Goal: Transaction & Acquisition: Purchase product/service

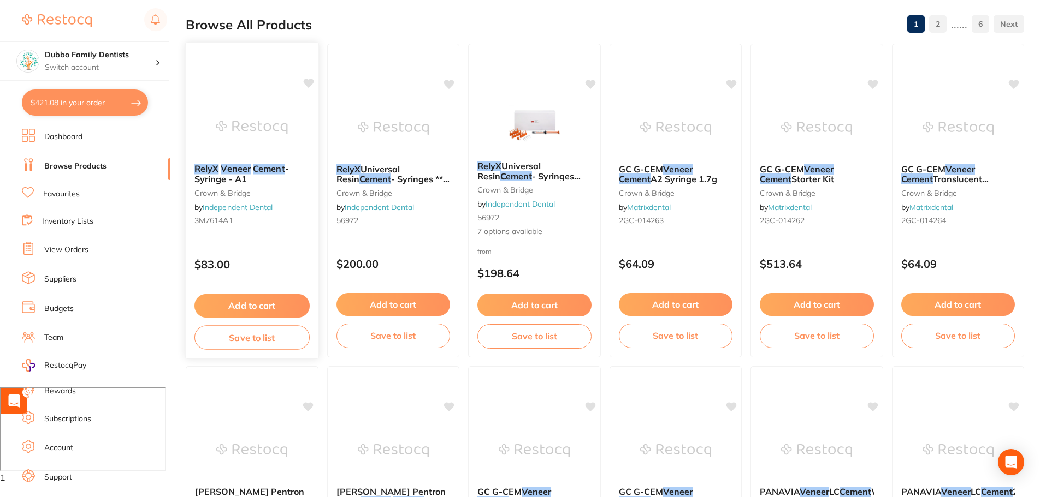
scroll to position [218, 0]
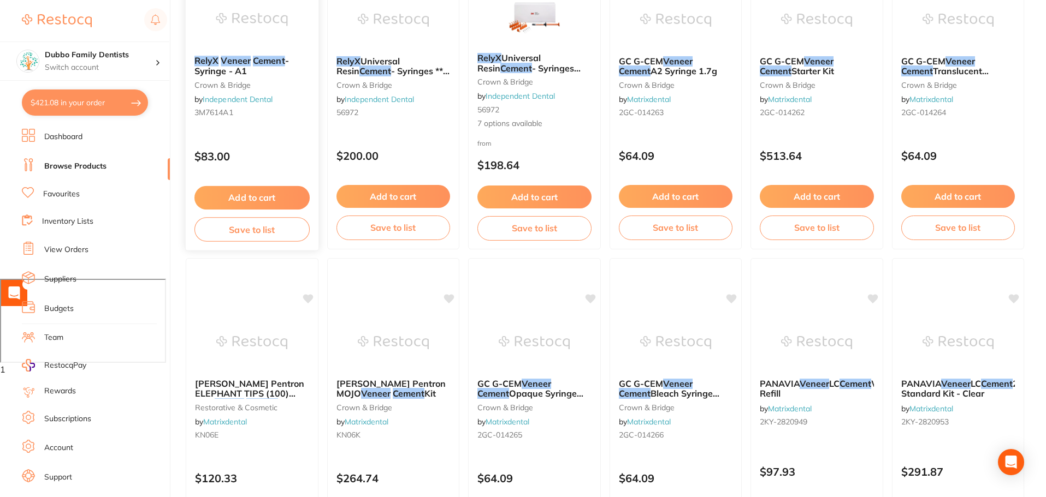
click at [238, 60] on em "Veneer" at bounding box center [236, 60] width 30 height 11
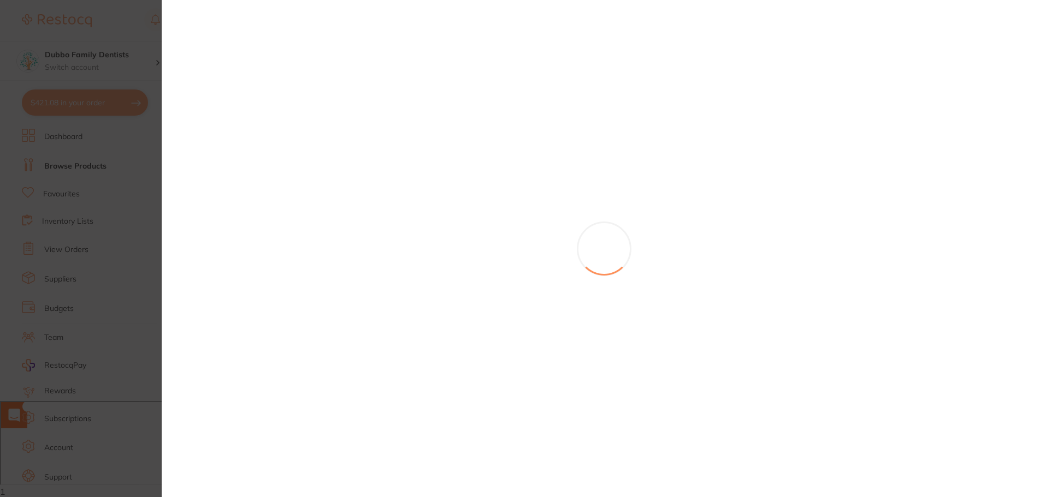
scroll to position [96, 0]
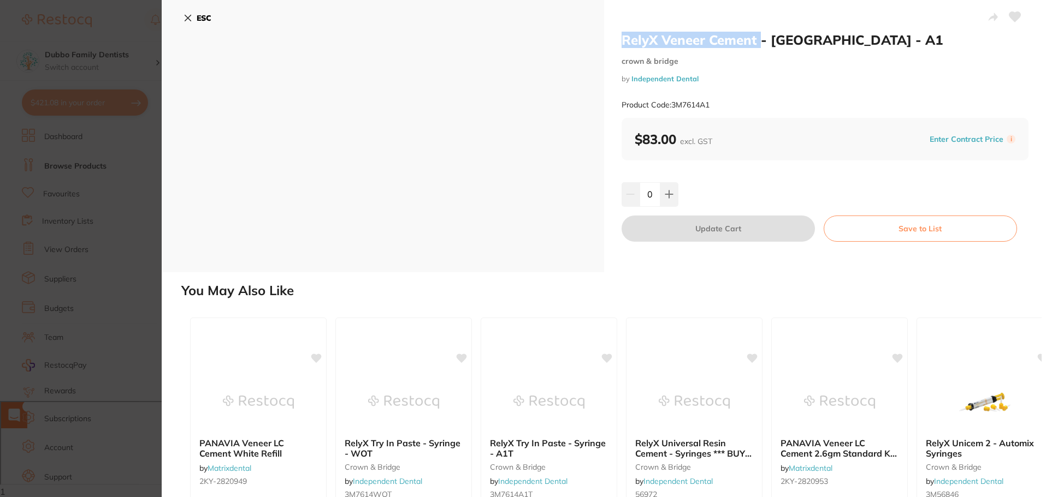
drag, startPoint x: 756, startPoint y: 40, endPoint x: 616, endPoint y: 47, distance: 140.5
click at [616, 47] on div "RelyX Veneer Cement - Syringe - A1 crown & bridge by Independent Dental Product…" at bounding box center [825, 136] width 442 height 272
copy h2 "RelyX Veneer Cement"
click at [102, 48] on section "RelyX Veneer Cement - Syringe - A1 crown & bridge by Independent Dental Product…" at bounding box center [523, 248] width 1046 height 497
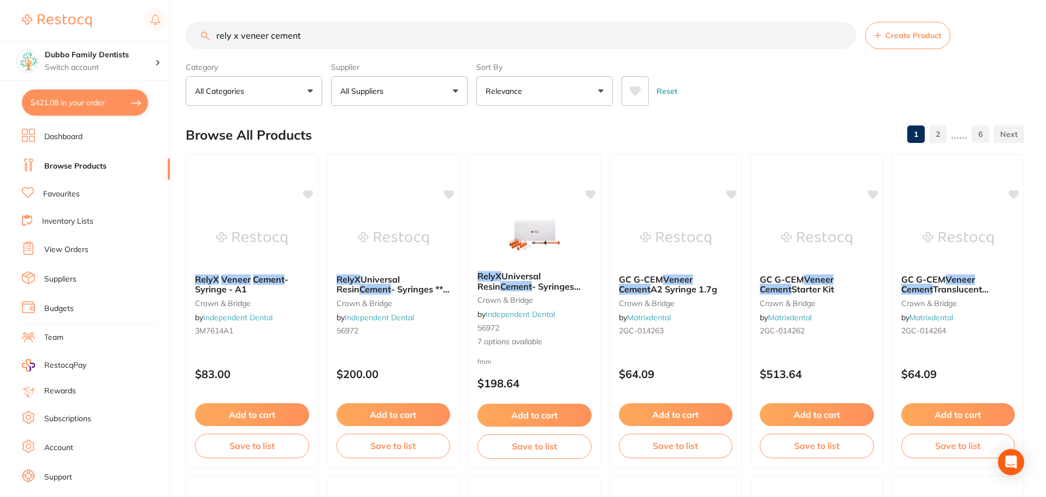
click at [842, 35] on input "rely x veneer cement" at bounding box center [521, 35] width 671 height 27
paste input "RelyX Veneer Cement"
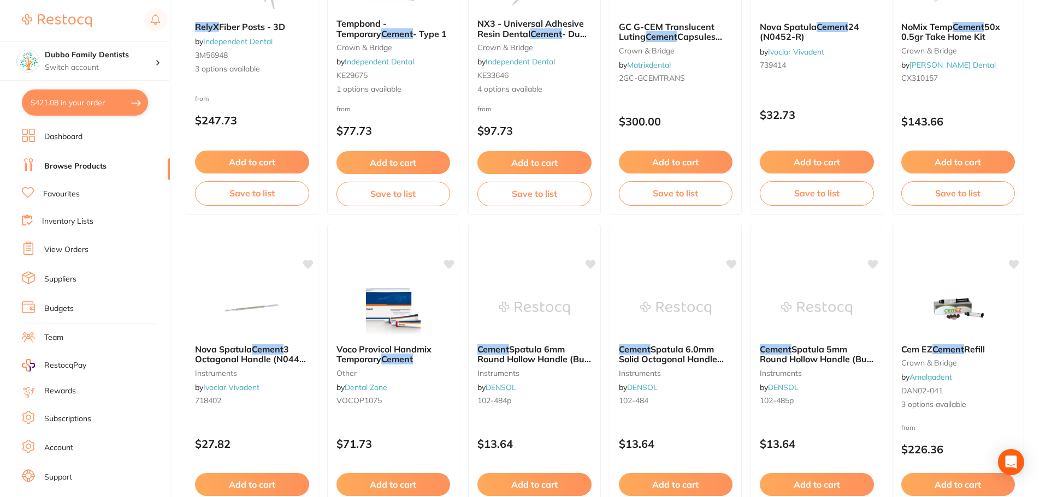
scroll to position [2609, 0]
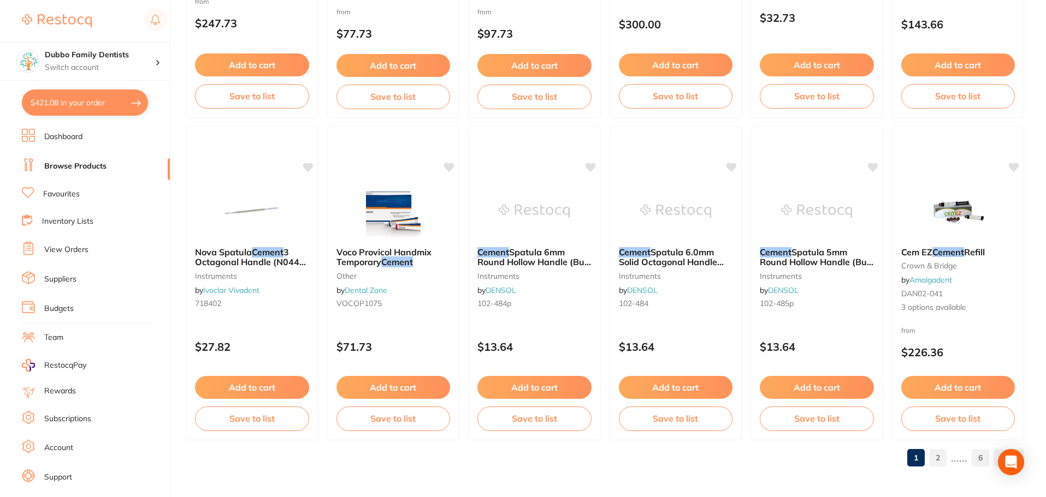
click at [943, 457] on link "2" at bounding box center [937, 458] width 17 height 22
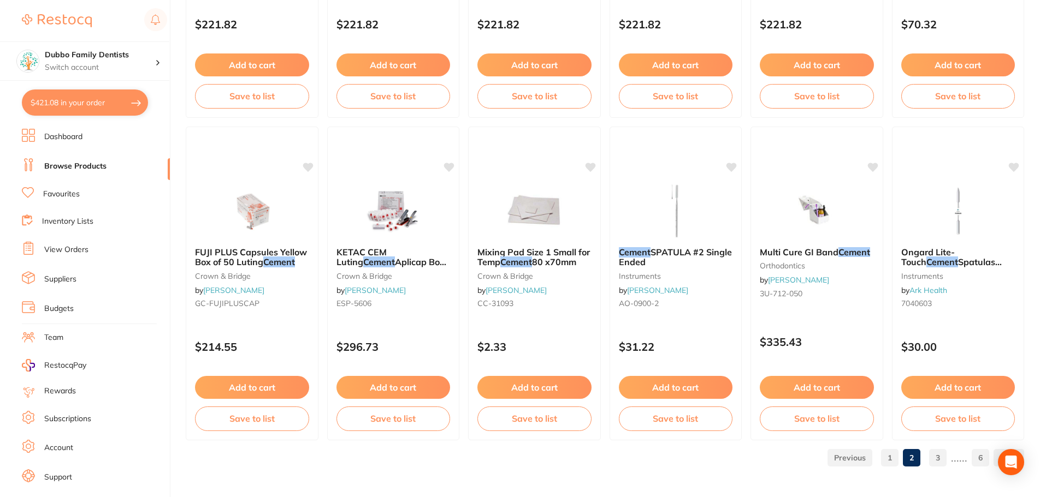
click at [940, 461] on link "3" at bounding box center [937, 458] width 17 height 22
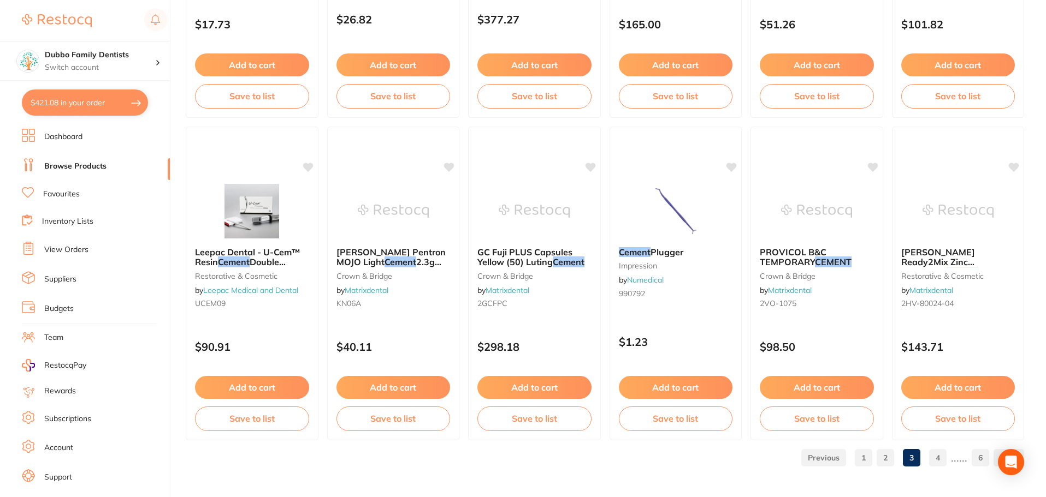
click at [860, 459] on link "1" at bounding box center [863, 458] width 17 height 22
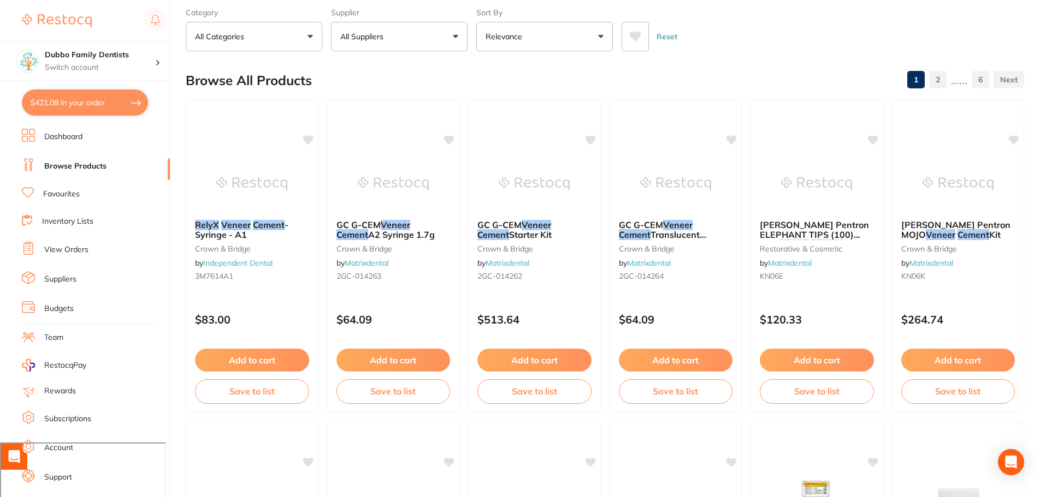
scroll to position [0, 0]
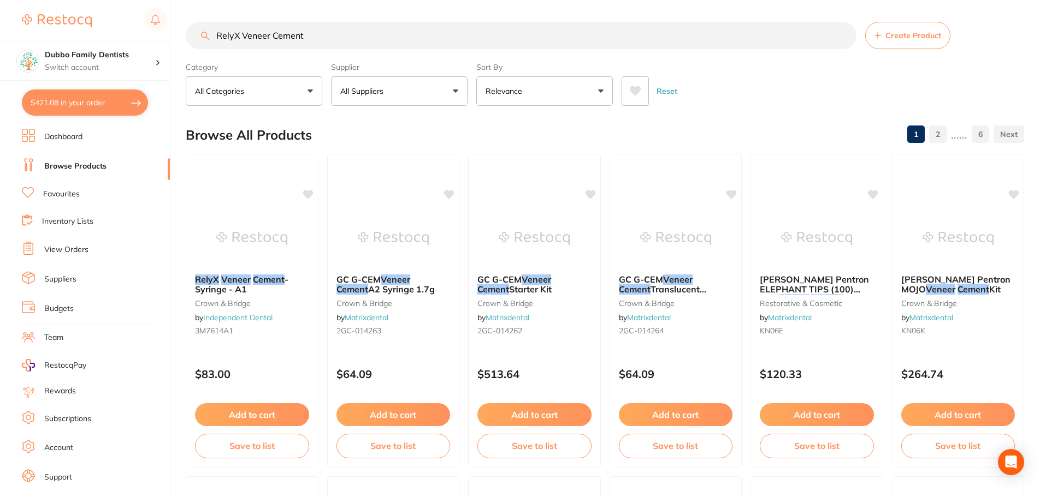
drag, startPoint x: 242, startPoint y: 37, endPoint x: 128, endPoint y: 29, distance: 113.8
click at [128, 29] on div "$421.08 Dubbo Family Dentists Switch account Dubbo Family Dentists $421.08 in y…" at bounding box center [523, 248] width 1046 height 497
type input "Veneer Cement"
click at [91, 252] on li "View Orders" at bounding box center [96, 250] width 148 height 16
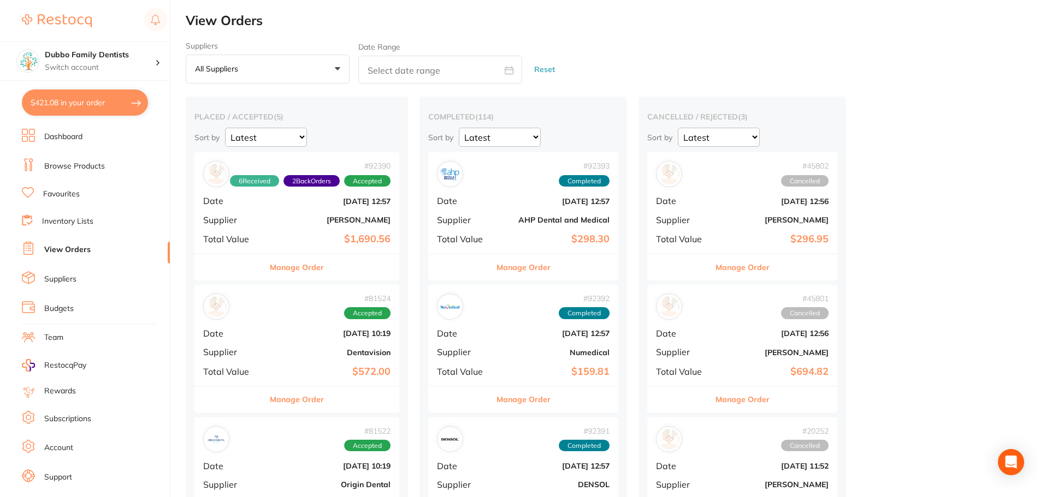
click at [85, 164] on link "Browse Products" at bounding box center [74, 166] width 61 height 11
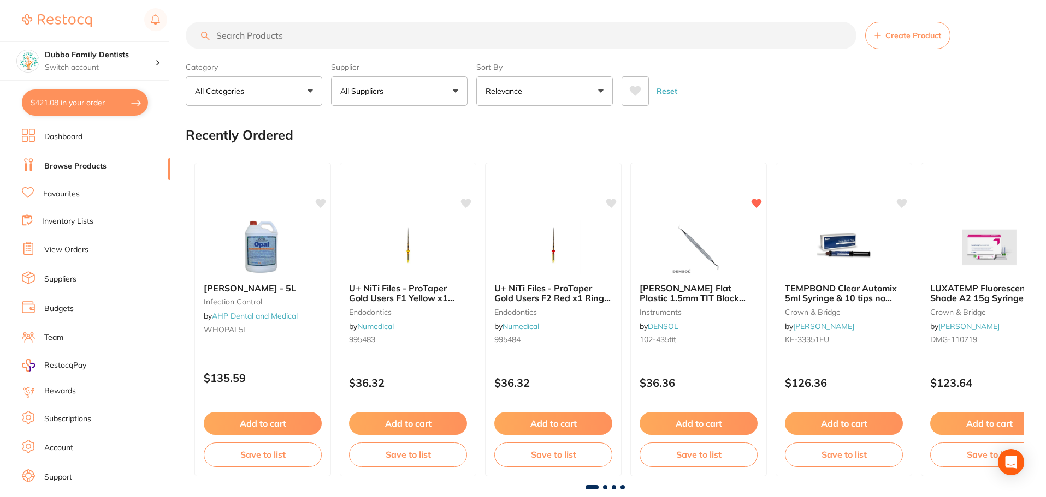
click at [278, 30] on input "search" at bounding box center [521, 35] width 671 height 27
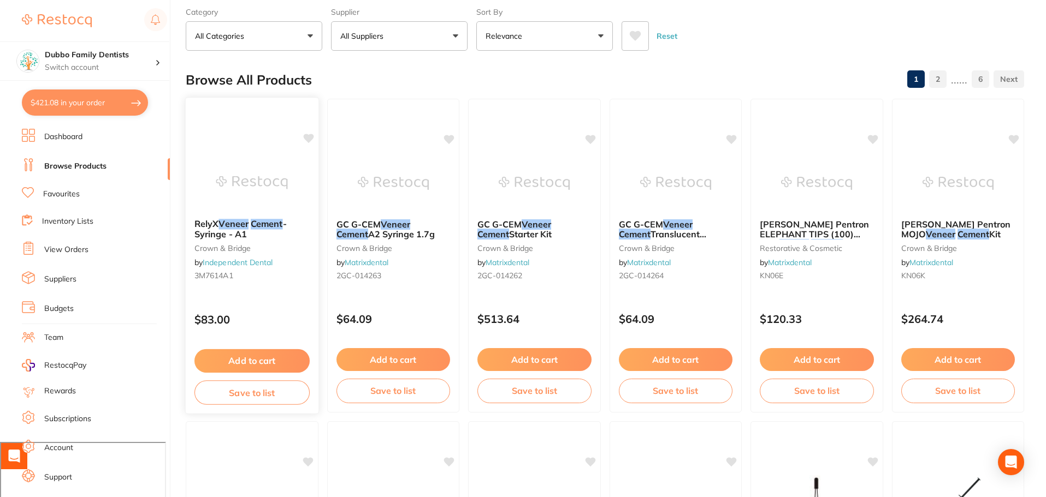
scroll to position [55, 0]
click at [241, 225] on em "Veneer" at bounding box center [233, 224] width 30 height 11
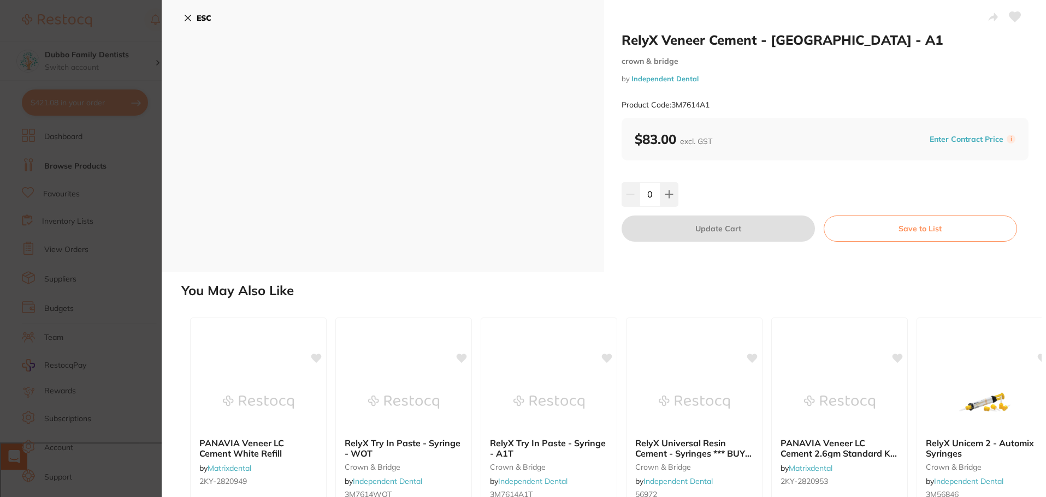
click at [185, 16] on icon at bounding box center [188, 18] width 6 height 6
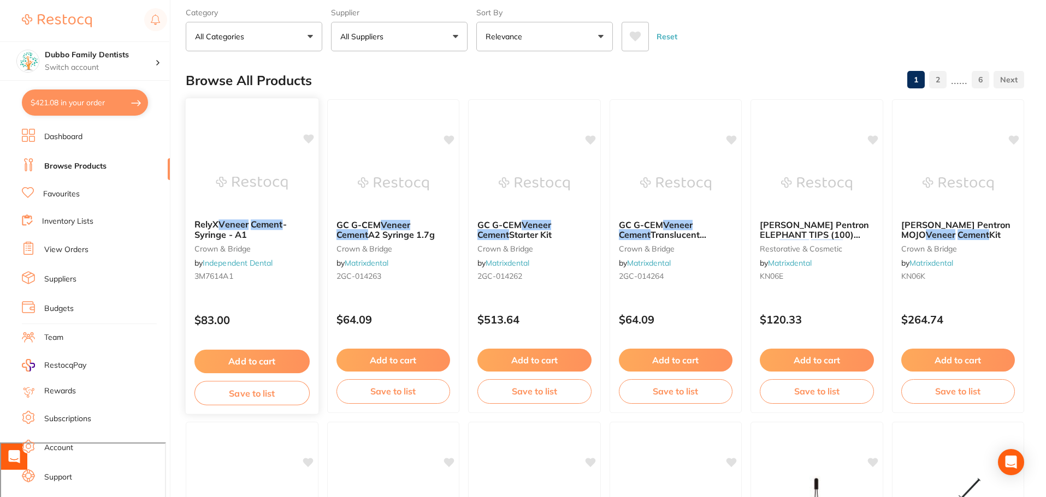
click at [232, 222] on em "Veneer" at bounding box center [233, 224] width 30 height 11
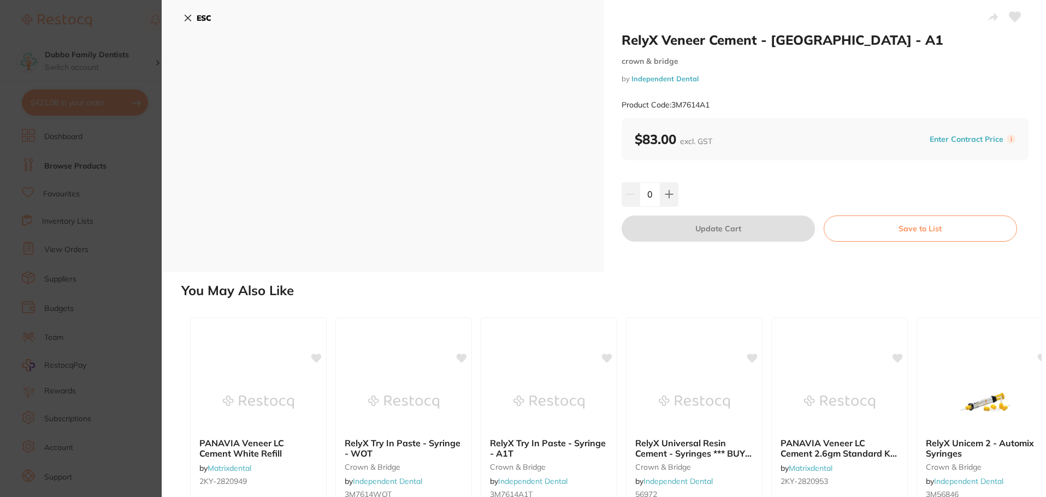
click at [712, 130] on div "$83.00 excl. GST Enter Contract Price i" at bounding box center [824, 139] width 407 height 43
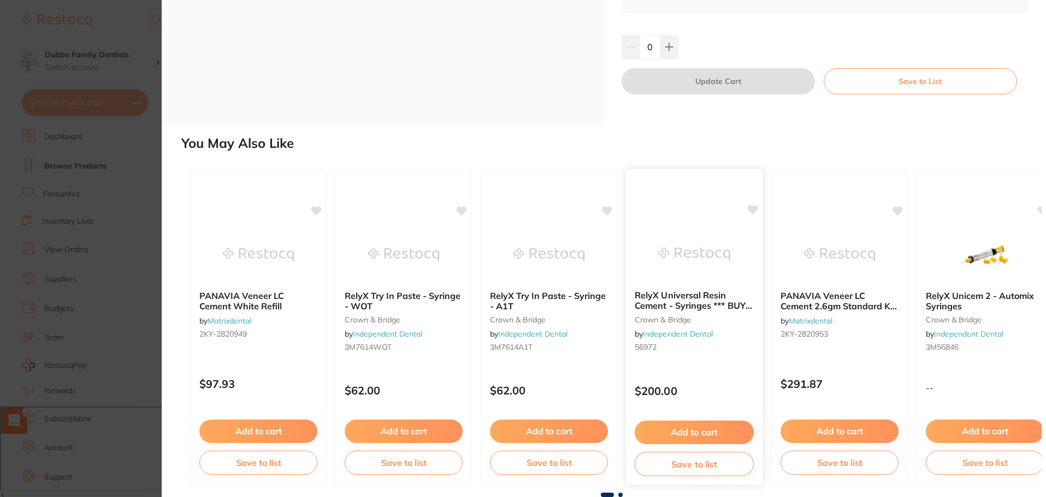
scroll to position [96, 0]
click at [135, 258] on section "RelyX Veneer Cement - Syringe - A1 crown & bridge by Independent Dental Product…" at bounding box center [523, 248] width 1046 height 497
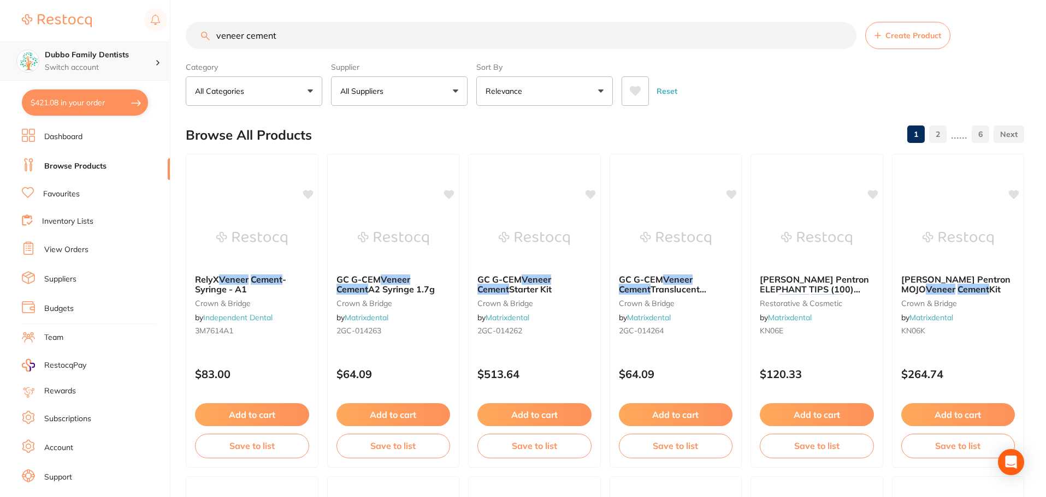
scroll to position [1, 0]
drag, startPoint x: 301, startPoint y: 35, endPoint x: 0, endPoint y: 61, distance: 302.0
click at [0, 61] on div "$421.08 Dubbo Family Dentists Switch account Dubbo Family Dentists $421.08 in y…" at bounding box center [523, 248] width 1046 height 497
type input "ㅠ"
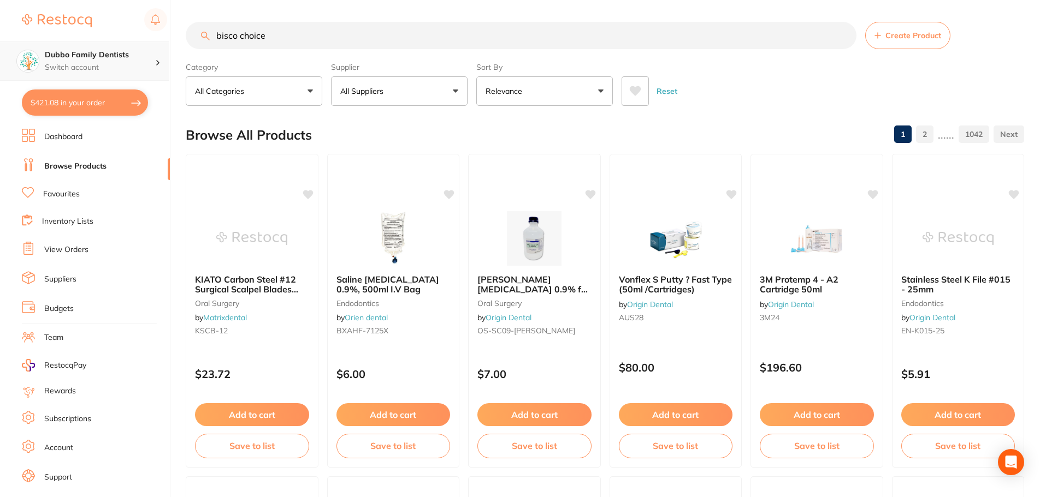
type input "bisco choice"
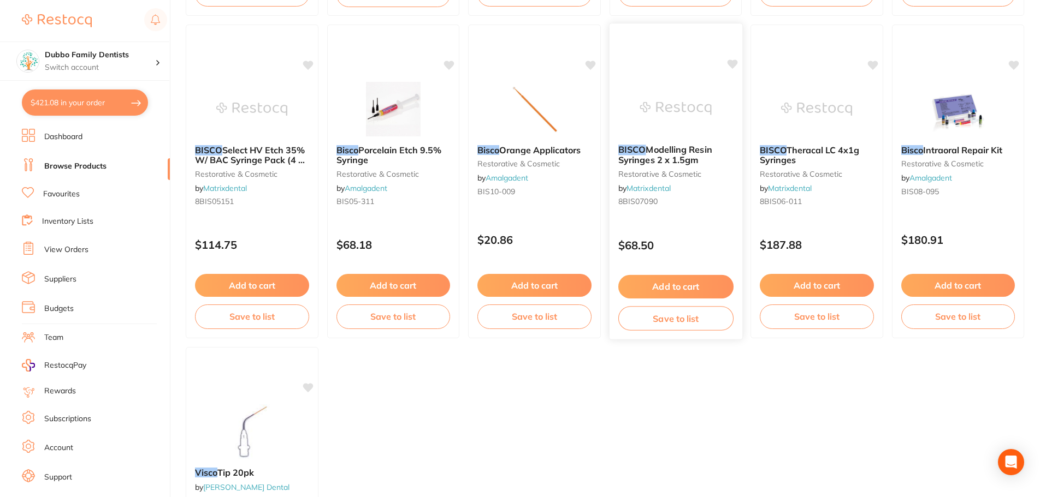
scroll to position [546, 0]
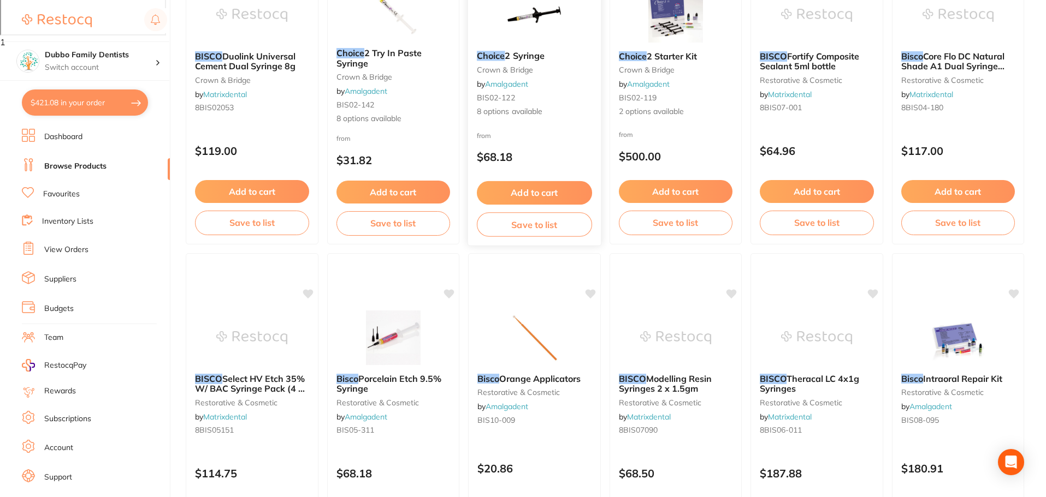
click at [512, 70] on small "crown & bridge" at bounding box center [534, 70] width 115 height 9
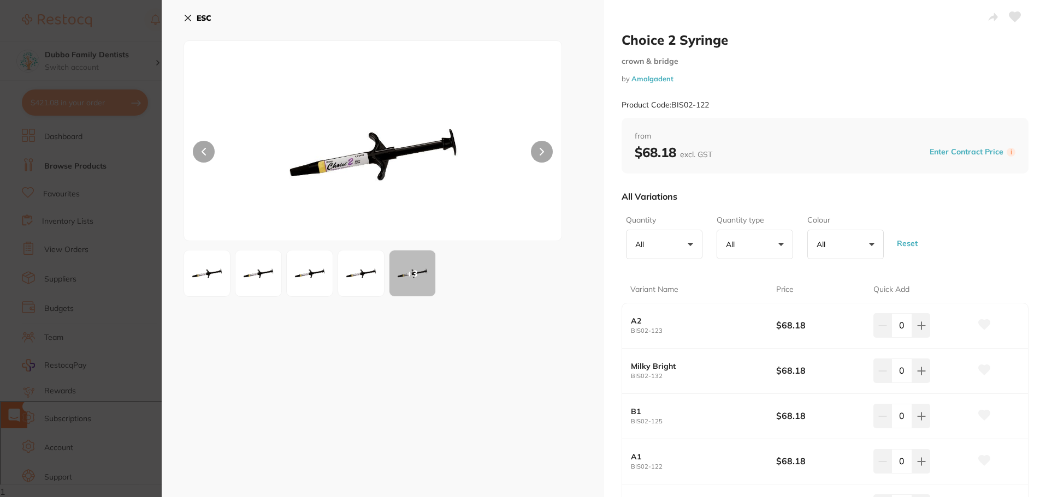
click at [335, 168] on img at bounding box center [372, 154] width 227 height 173
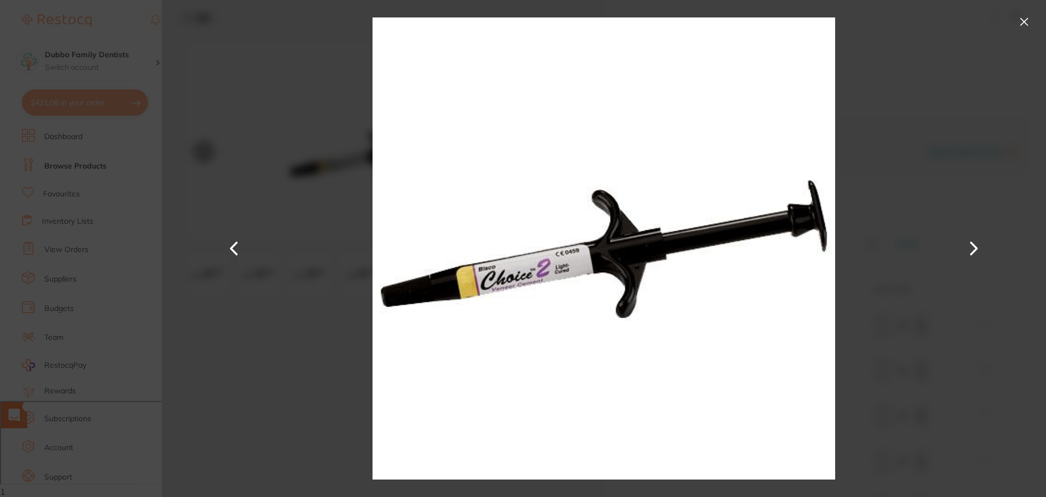
click at [268, 298] on div at bounding box center [604, 248] width 884 height 497
click at [1021, 24] on button at bounding box center [1023, 21] width 17 height 17
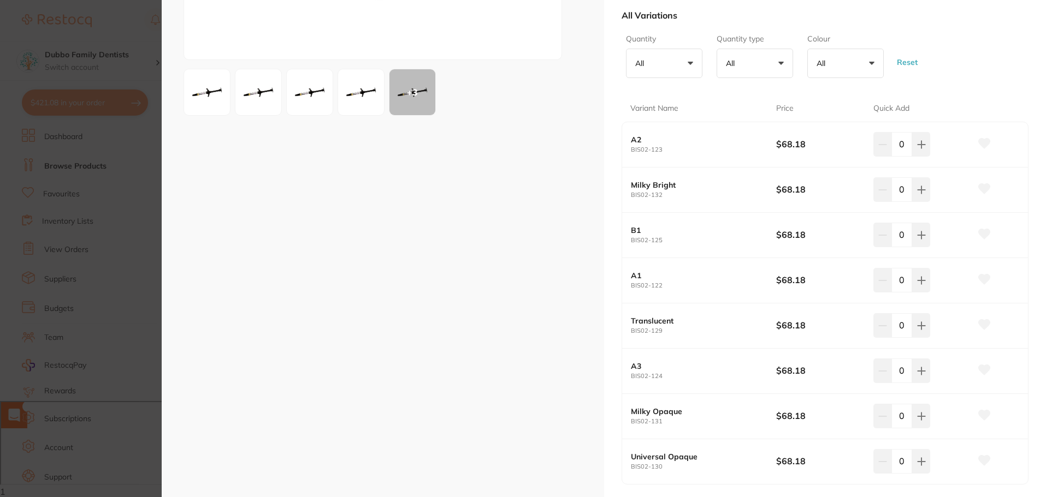
scroll to position [164, 0]
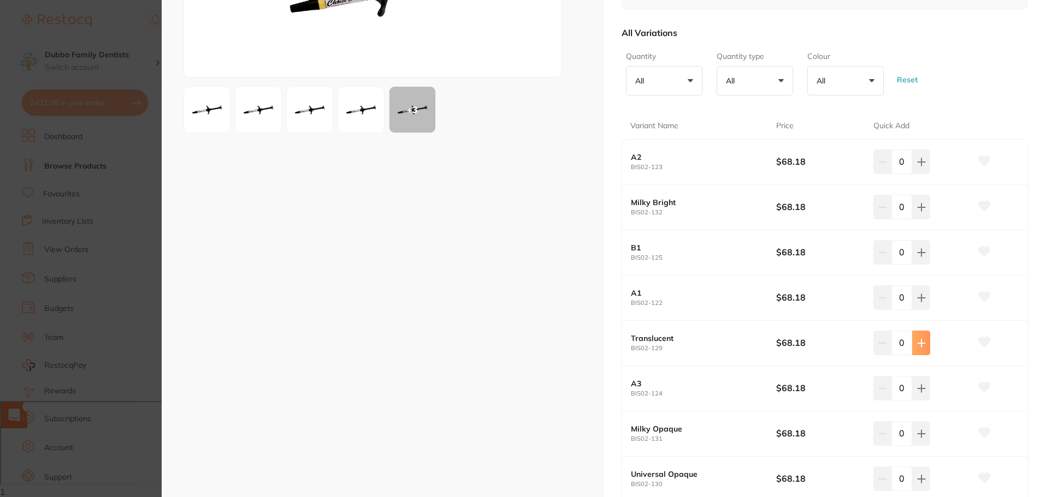
click at [918, 351] on button at bounding box center [921, 343] width 18 height 24
type input "1"
click at [921, 252] on icon at bounding box center [921, 252] width 9 height 9
type input "1"
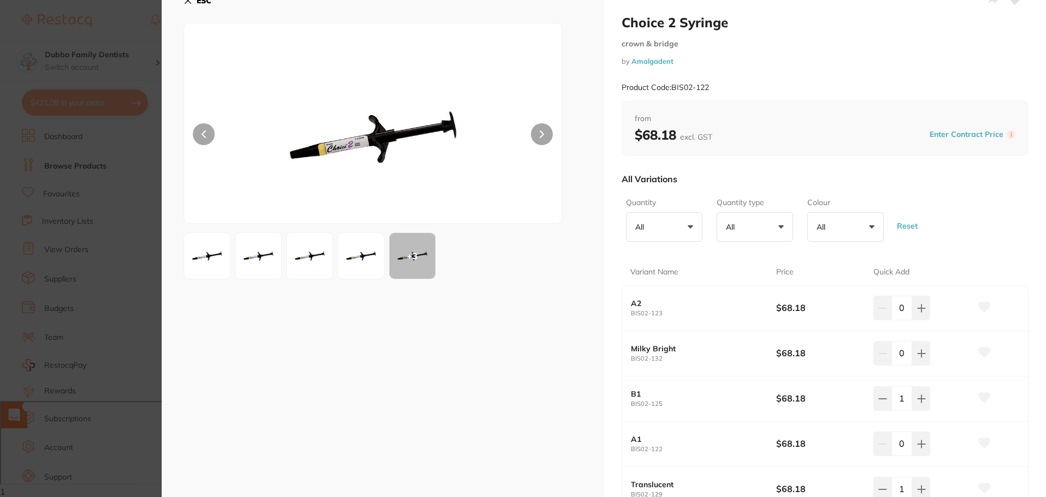
scroll to position [0, 0]
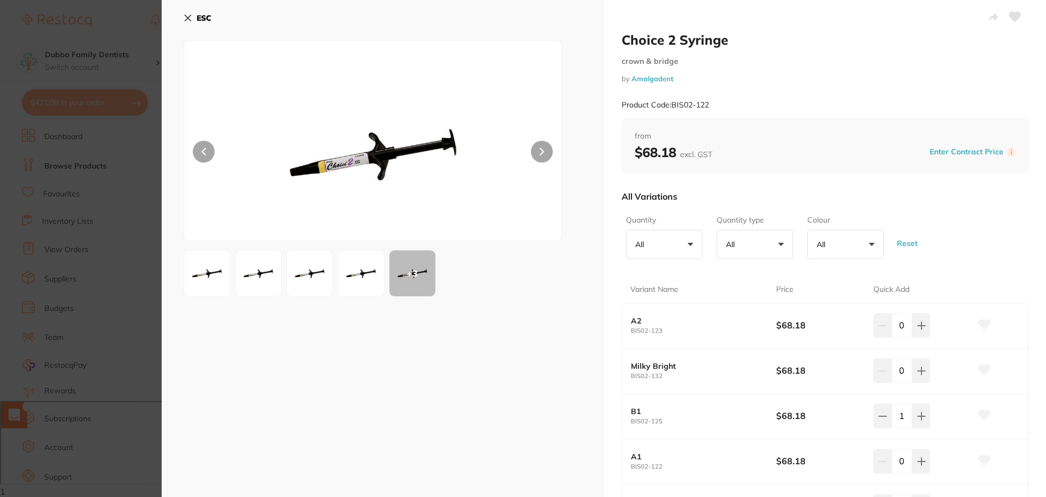
click at [183, 14] on icon at bounding box center [187, 18] width 9 height 9
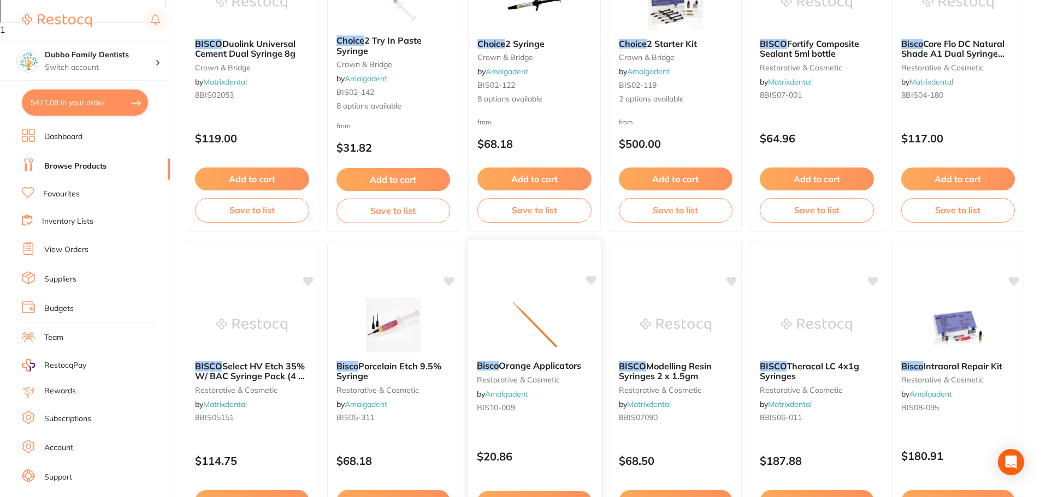
scroll to position [340, 0]
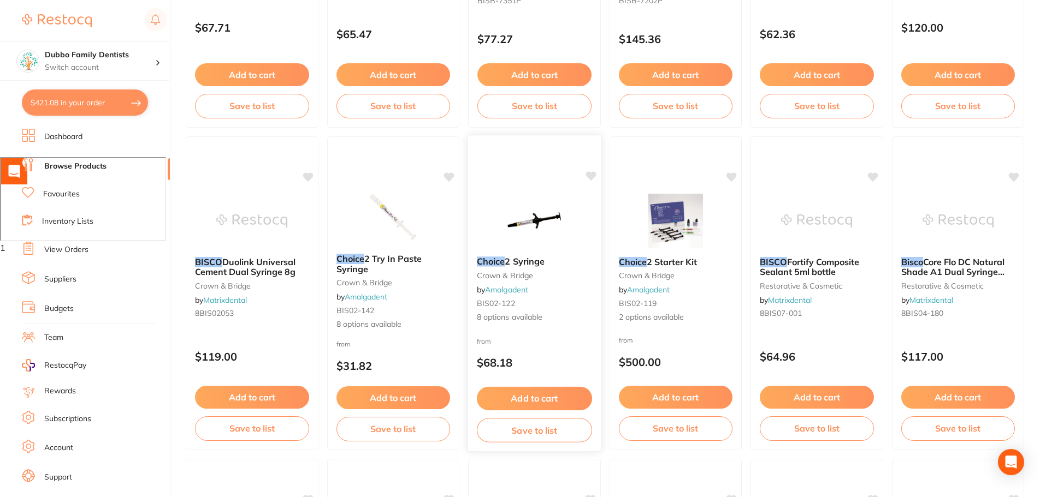
click at [515, 253] on div "Choice 2 Syringe crown & bridge by Amalgadent BIS02-122 8 options available" at bounding box center [534, 290] width 133 height 84
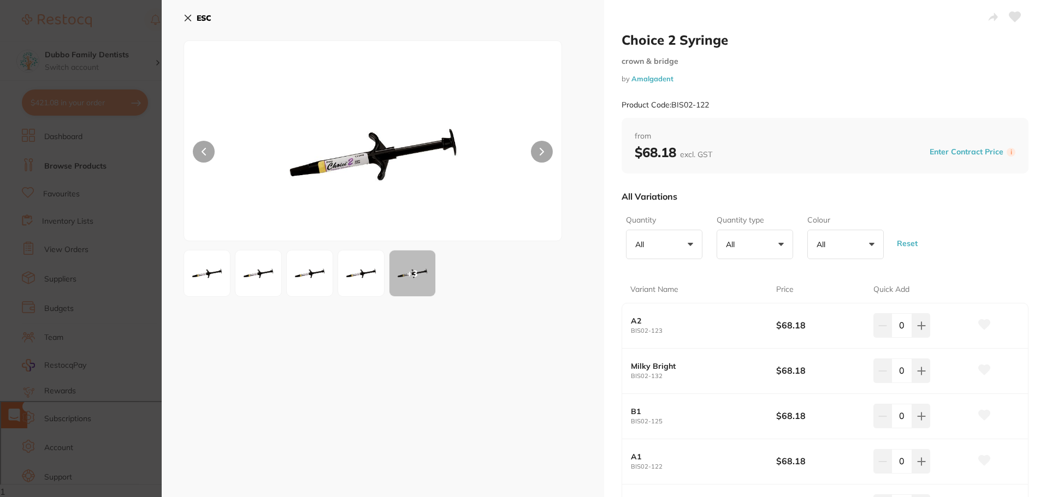
click at [93, 104] on section "Choice 2 Syringe crown & bridge by Amalgadent Product Code: BIS02-122 ESC + 3 C…" at bounding box center [523, 248] width 1046 height 497
